Goal: Task Accomplishment & Management: Manage account settings

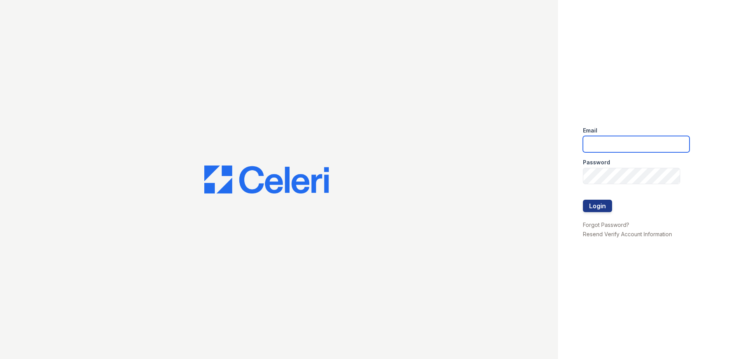
click at [661, 151] on input "email" at bounding box center [636, 144] width 107 height 16
type input "[PERSON_NAME][EMAIL_ADDRESS][PERSON_NAME][DOMAIN_NAME]"
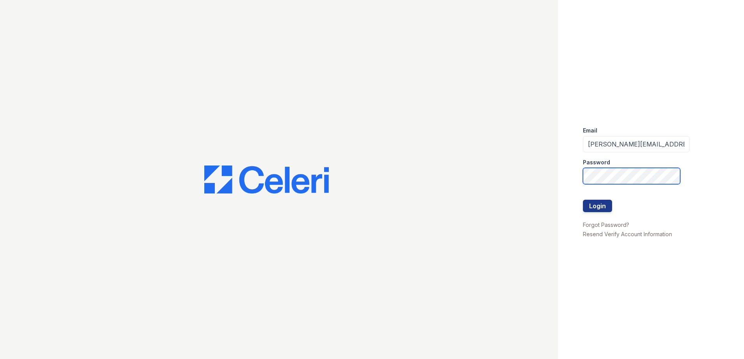
click at [583, 200] on button "Login" at bounding box center [597, 206] width 29 height 12
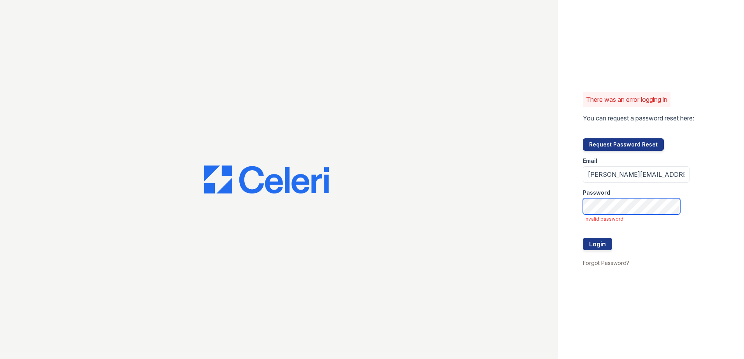
click at [583, 238] on button "Login" at bounding box center [597, 244] width 29 height 12
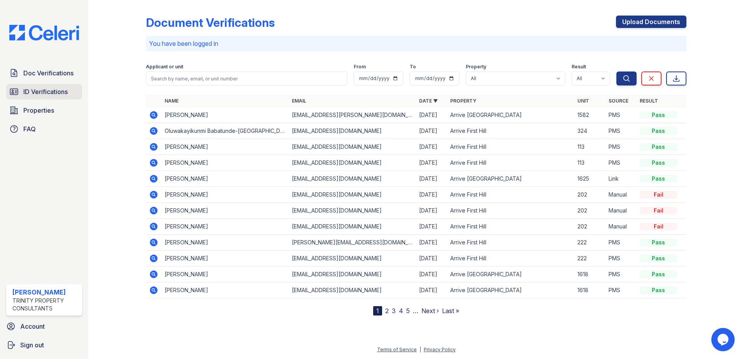
click at [48, 95] on span "ID Verifications" at bounding box center [45, 91] width 44 height 9
